Goal: Use online tool/utility: Utilize a website feature to perform a specific function

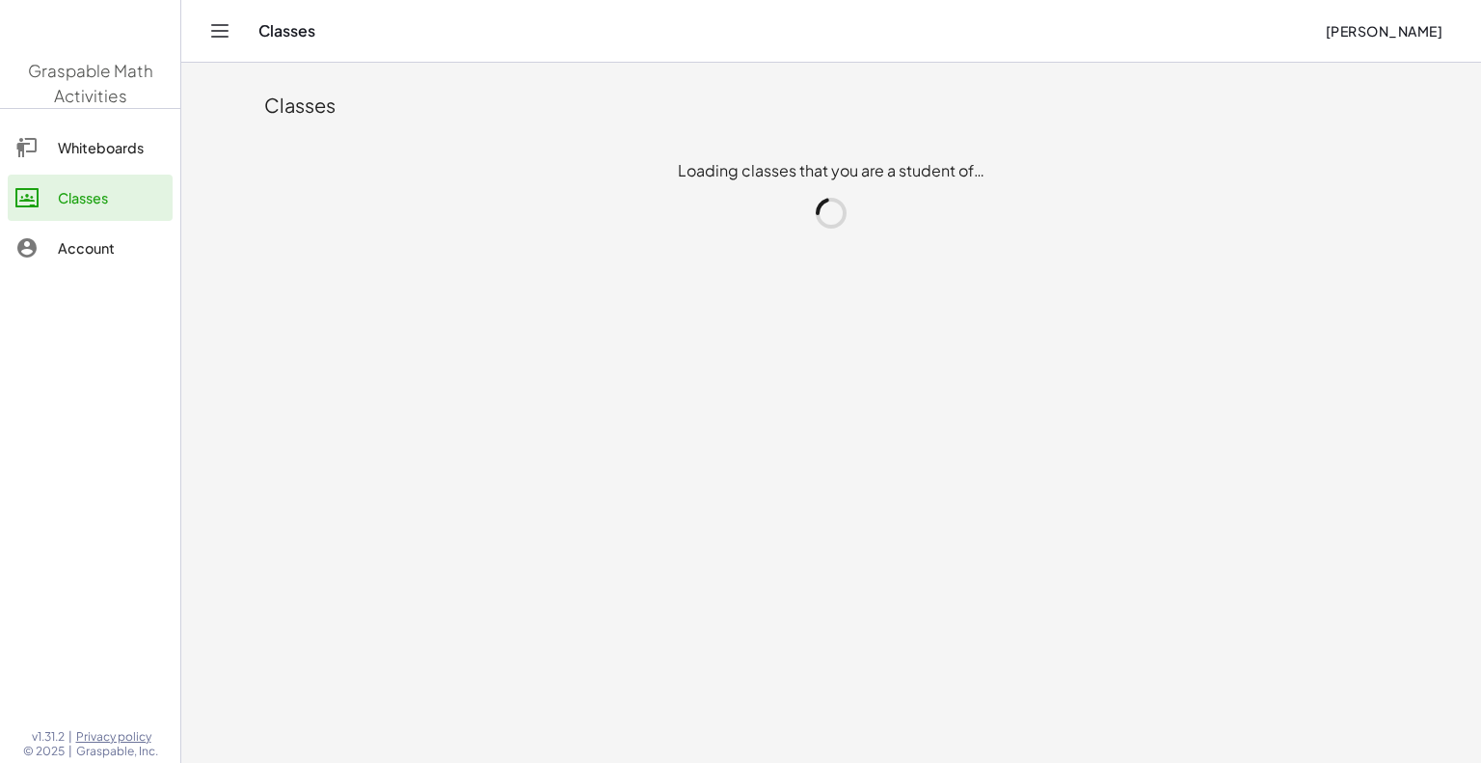
click at [214, 449] on main "Classes Loading classes that you are a student of…" at bounding box center [830, 381] width 1299 height 763
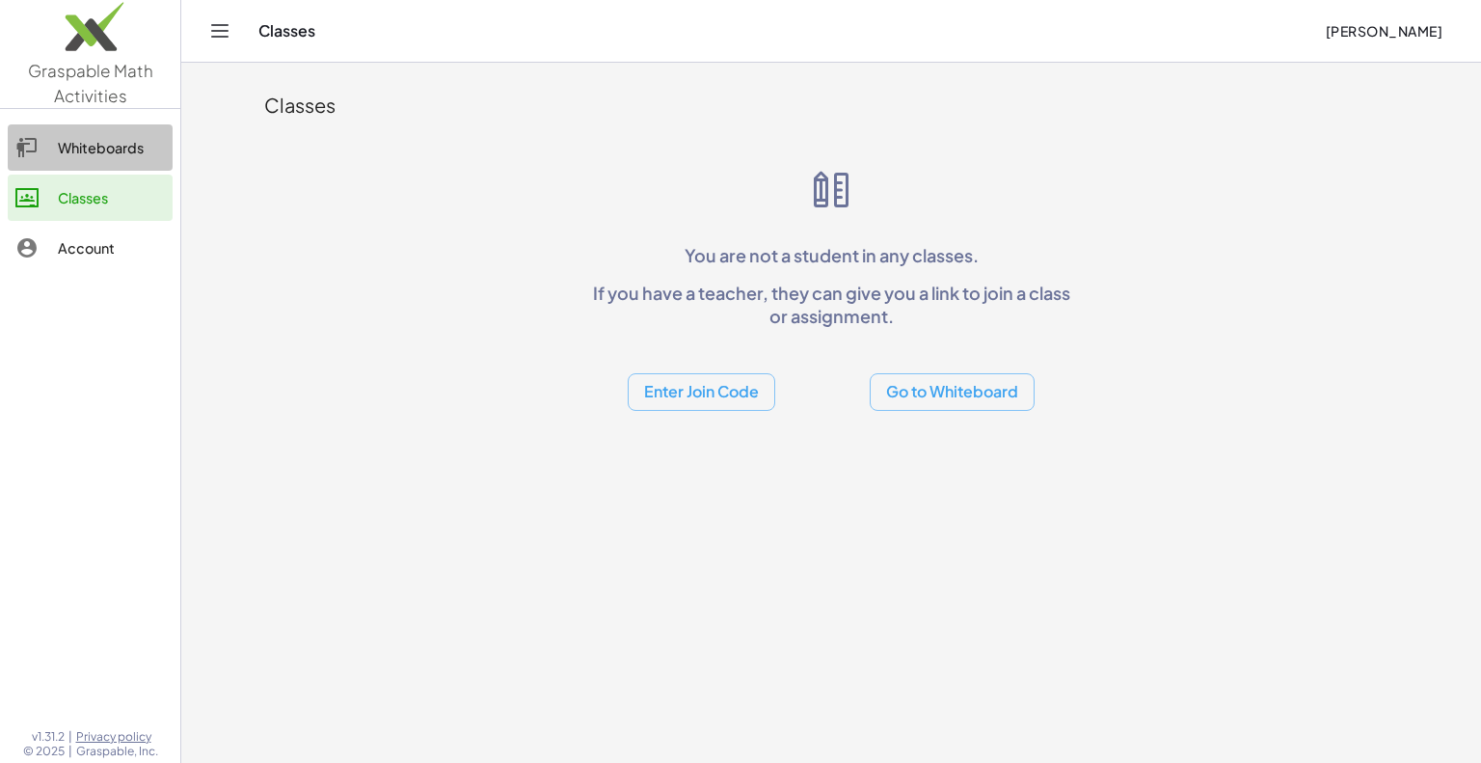
click at [22, 147] on icon at bounding box center [26, 147] width 23 height 23
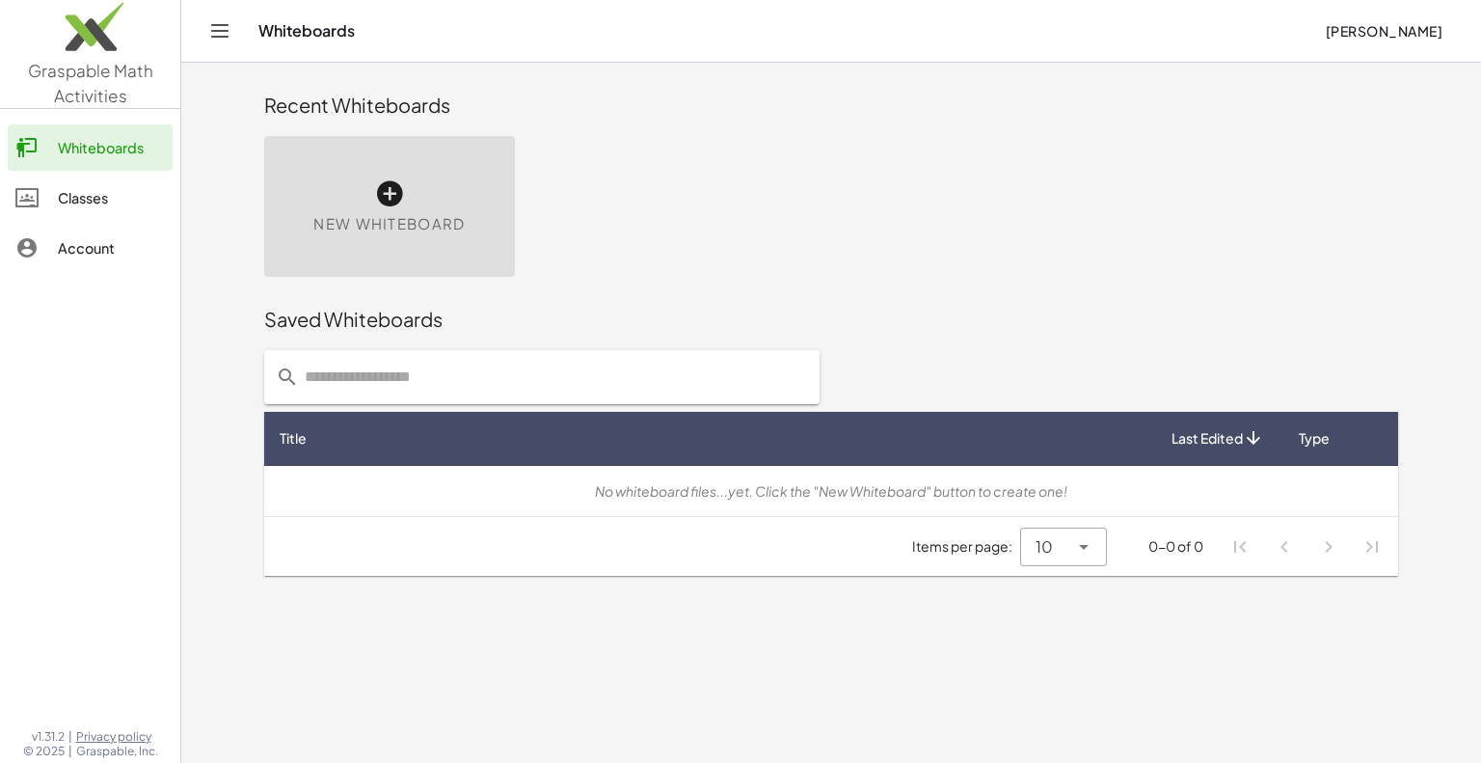
click at [335, 219] on span "New Whiteboard" at bounding box center [388, 224] width 151 height 22
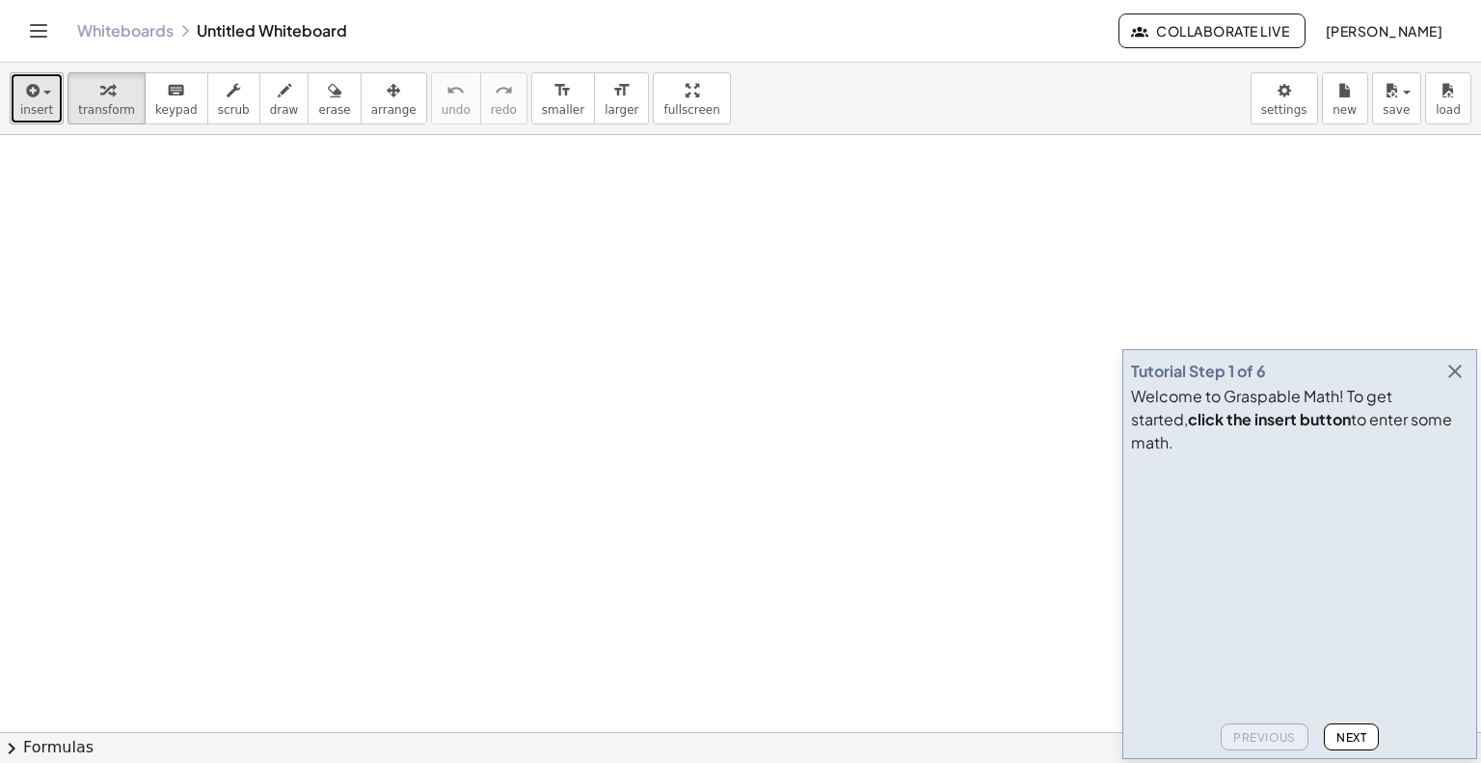
click at [27, 100] on icon "button" at bounding box center [30, 90] width 17 height 23
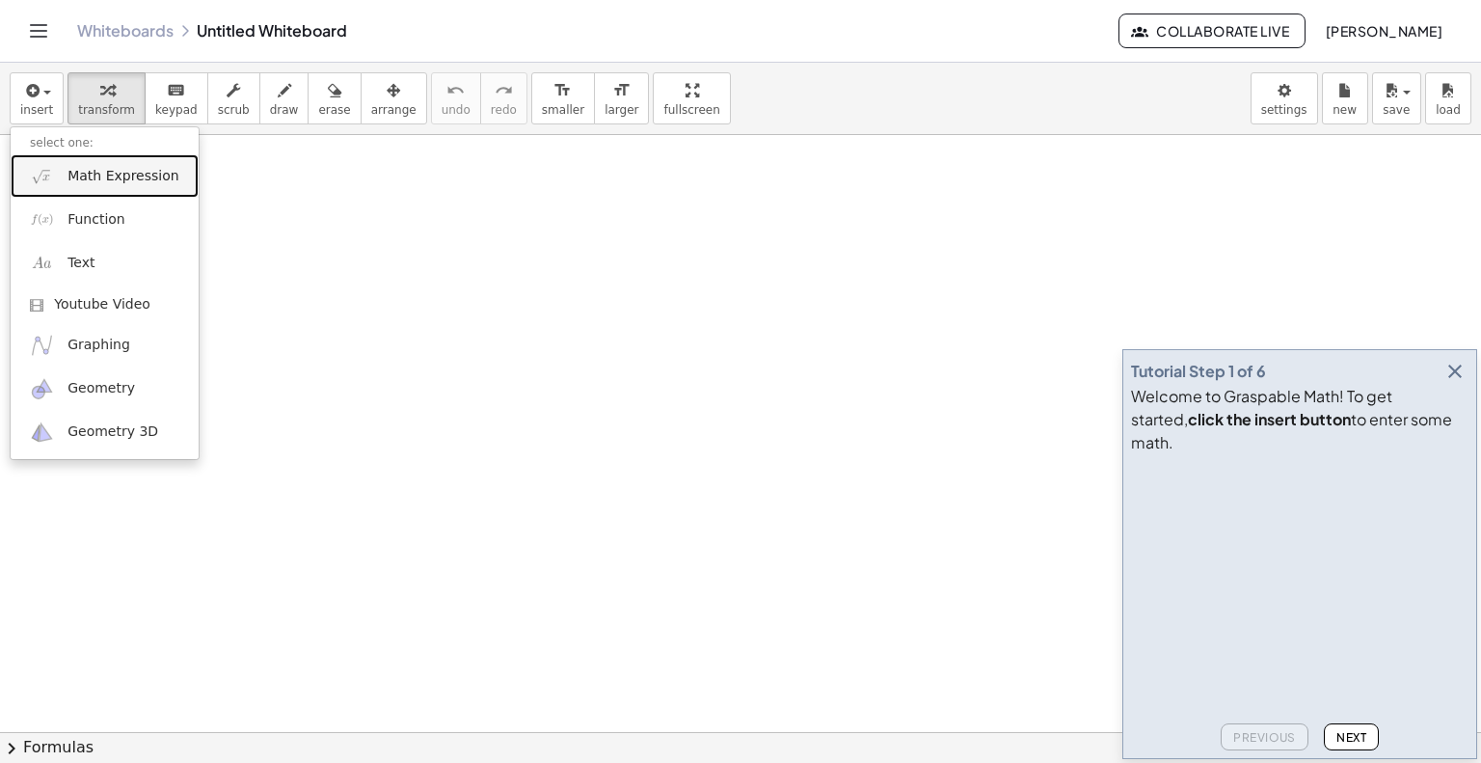
click at [86, 172] on span "Math Expression" at bounding box center [122, 176] width 111 height 19
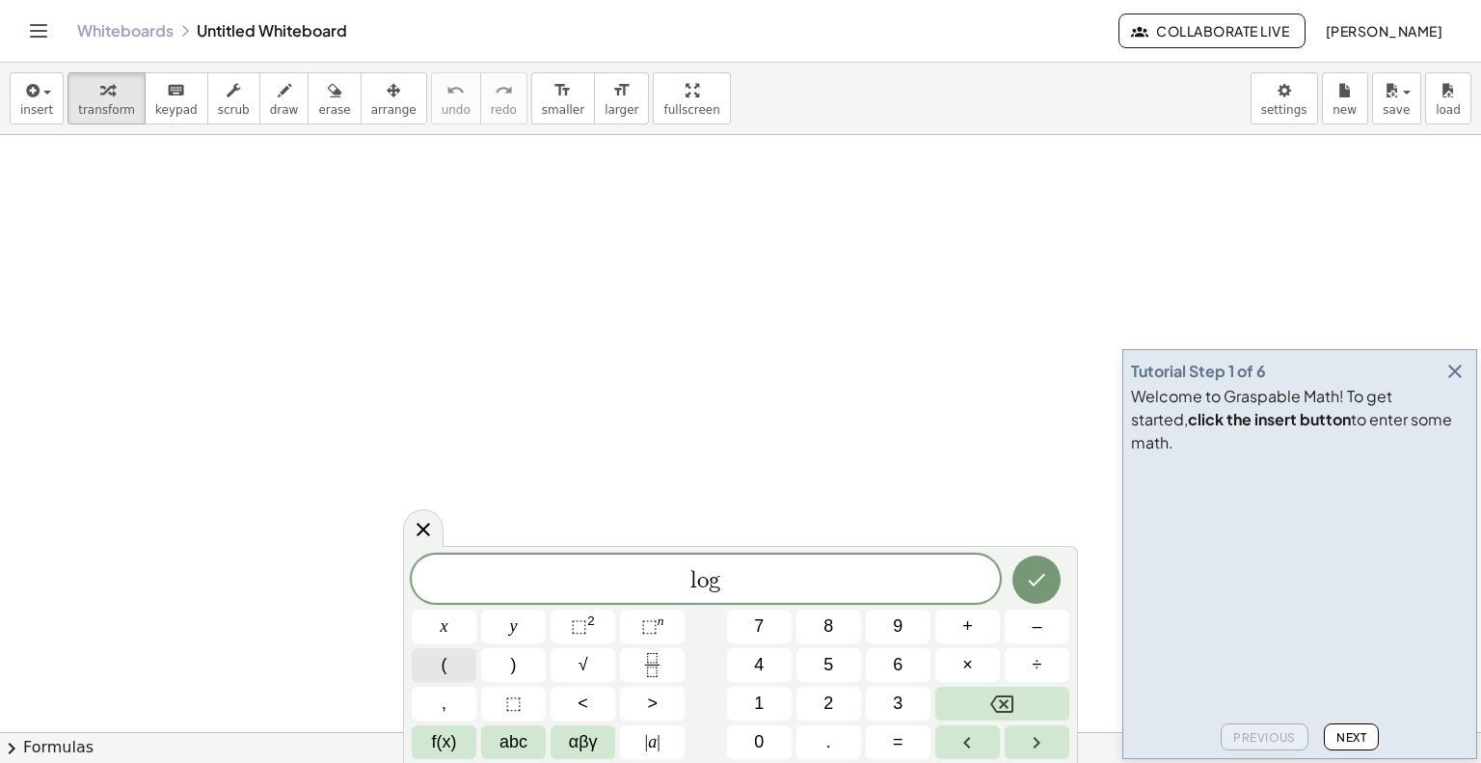
click at [467, 670] on button "(" at bounding box center [444, 665] width 65 height 34
click at [515, 663] on span ")" at bounding box center [514, 665] width 6 height 26
click at [717, 579] on span at bounding box center [720, 578] width 11 height 23
click at [677, 630] on button "⬚ n" at bounding box center [652, 626] width 65 height 34
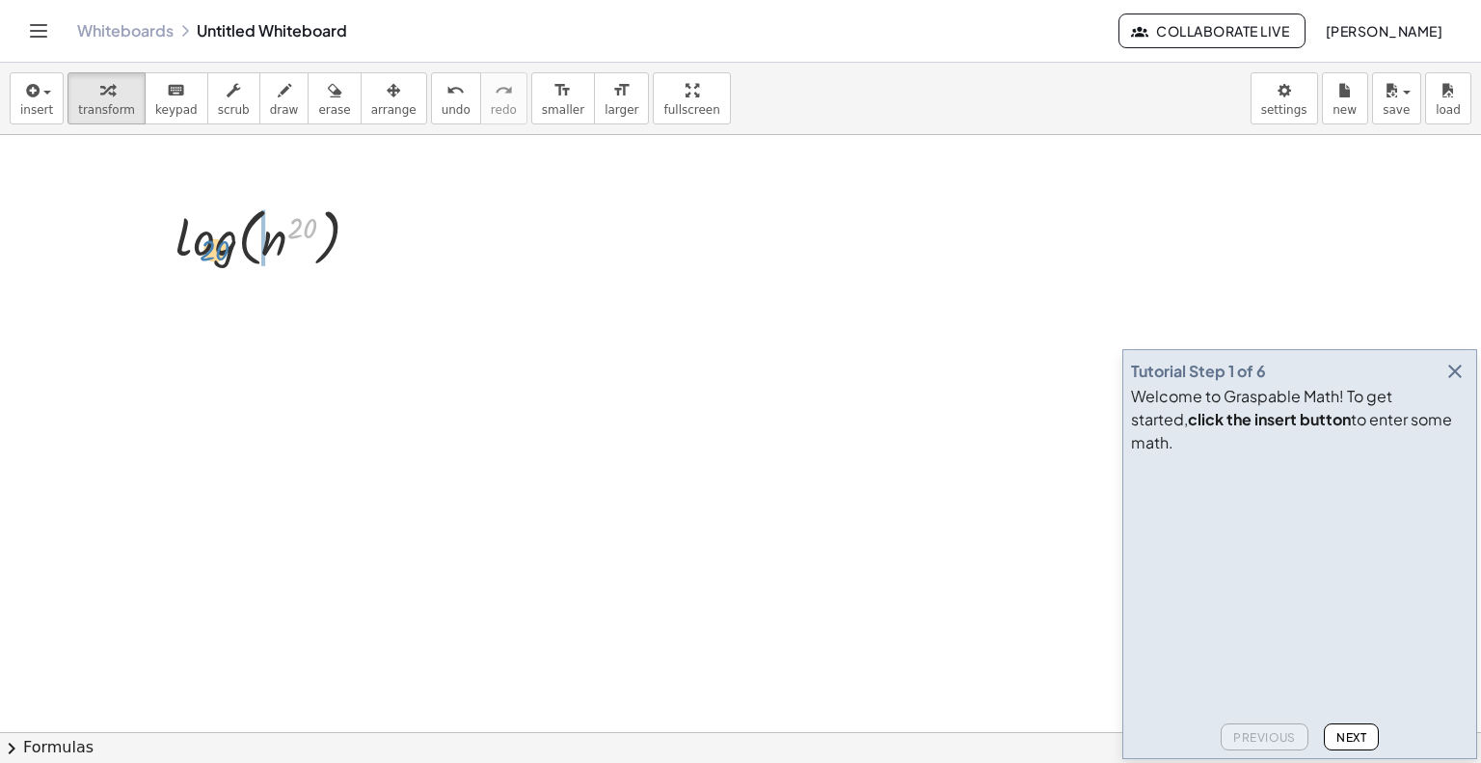
drag, startPoint x: 305, startPoint y: 231, endPoint x: 267, endPoint y: 253, distance: 43.2
click at [267, 253] on div at bounding box center [275, 236] width 219 height 73
drag, startPoint x: 297, startPoint y: 236, endPoint x: 162, endPoint y: 250, distance: 135.6
click at [162, 250] on div "20 log ( , n 20 )" at bounding box center [268, 236] width 243 height 83
